Goal: Task Accomplishment & Management: Manage account settings

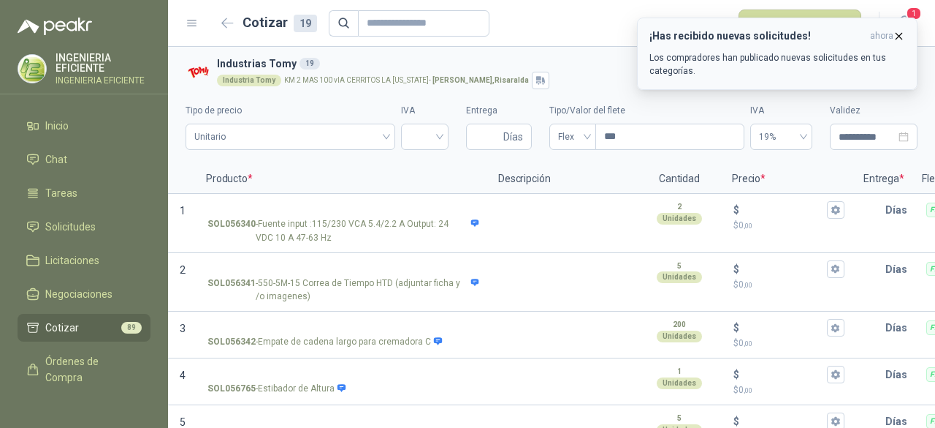
scroll to position [73, 0]
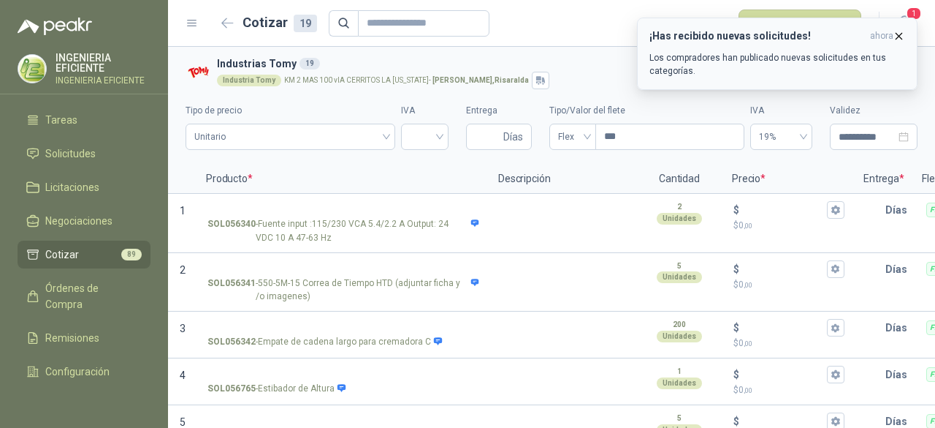
click at [898, 33] on icon "button" at bounding box center [899, 36] width 12 height 12
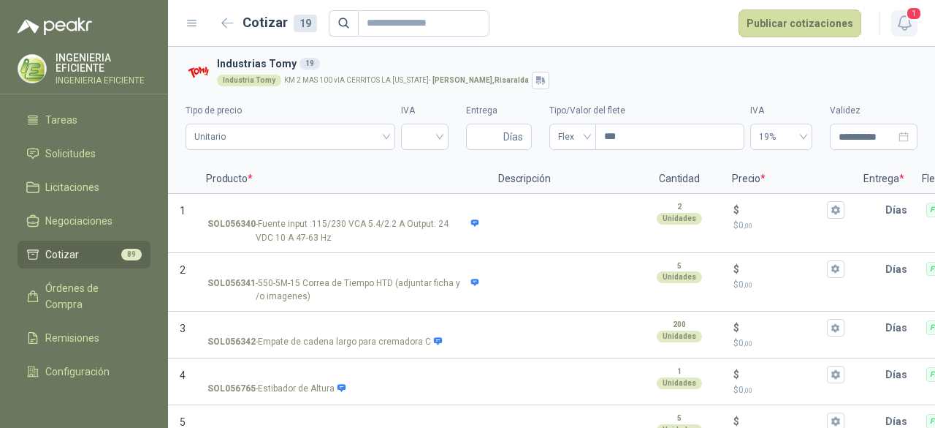
click at [892, 18] on button "1" at bounding box center [905, 23] width 26 height 26
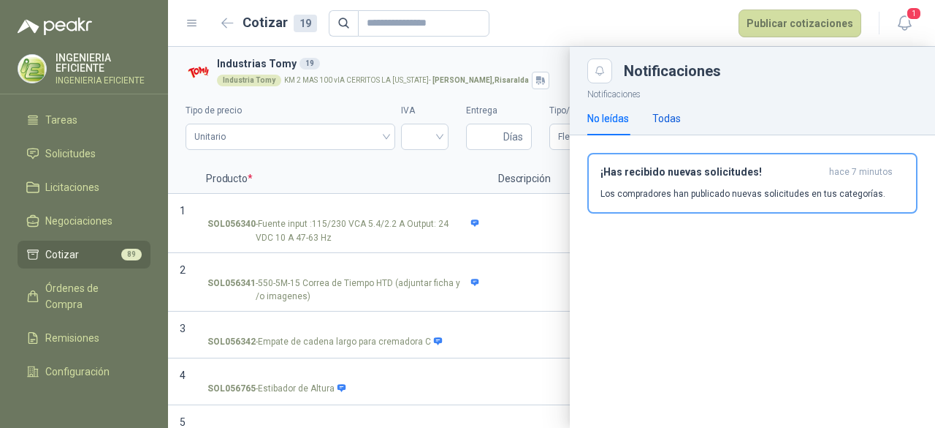
click at [668, 118] on div "Todas" at bounding box center [667, 118] width 29 height 16
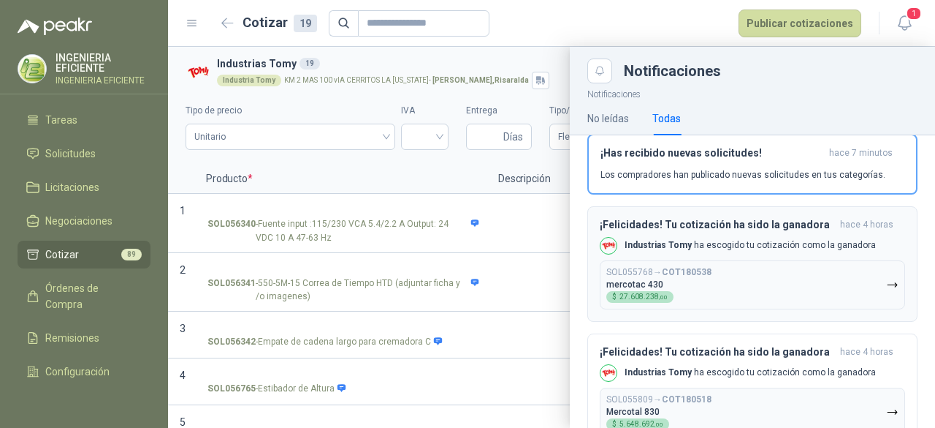
scroll to position [0, 0]
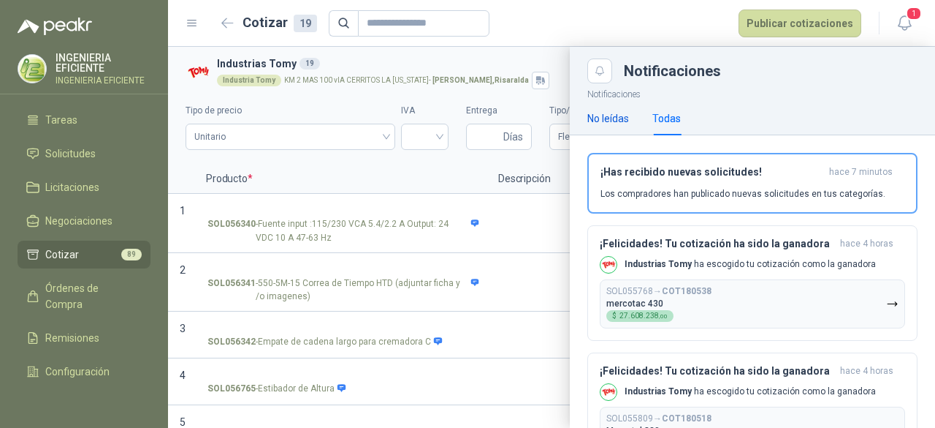
click at [605, 112] on div "No leídas" at bounding box center [609, 118] width 42 height 16
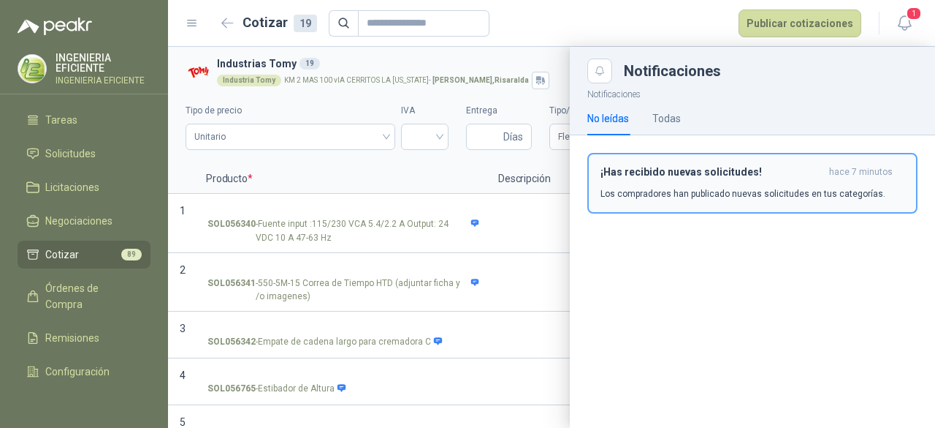
click at [631, 178] on div "¡Has recibido nuevas solicitudes! hace 7 minutos Los compradores han publicado …" at bounding box center [753, 183] width 304 height 34
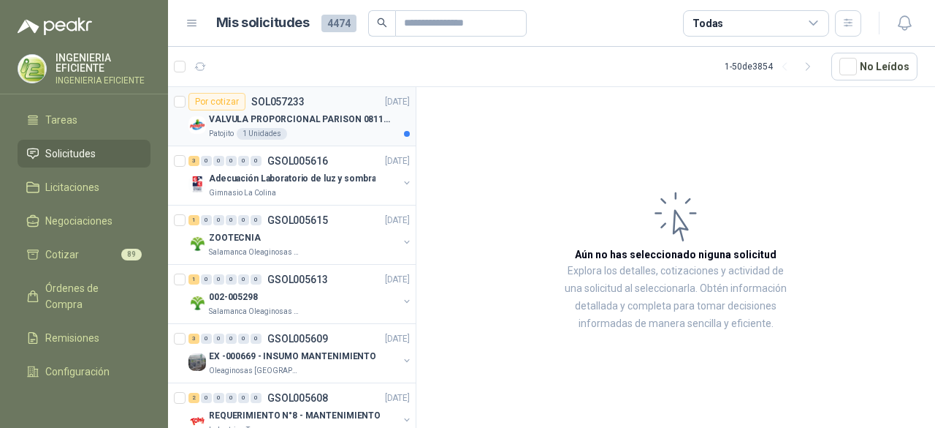
click at [352, 128] on div "Patojito 1 Unidades" at bounding box center [309, 134] width 201 height 12
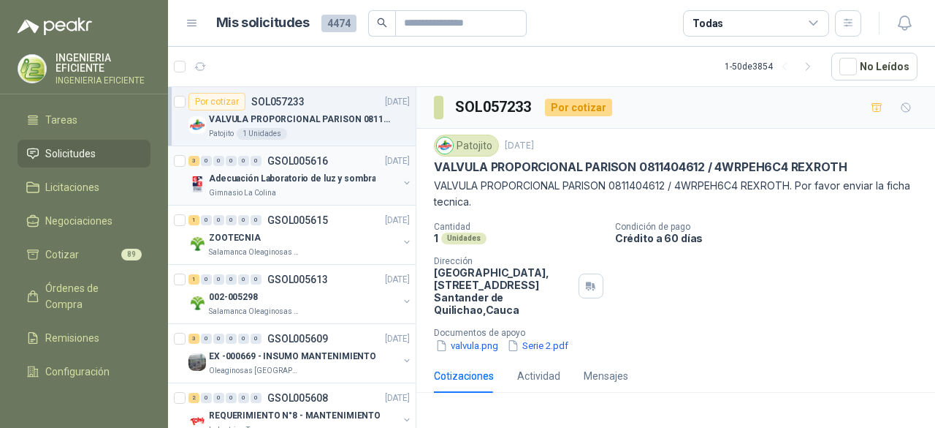
click at [323, 183] on p "Adecuación Laboratorio de luz y sombra" at bounding box center [292, 179] width 167 height 14
